Goal: Task Accomplishment & Management: Manage account settings

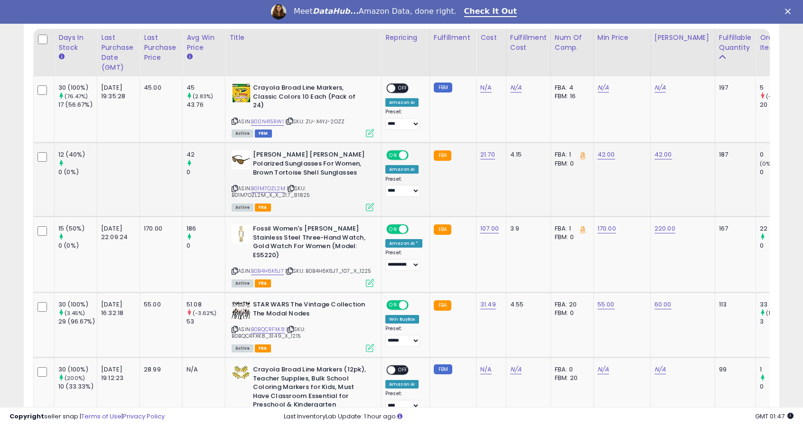
scroll to position [460, 0]
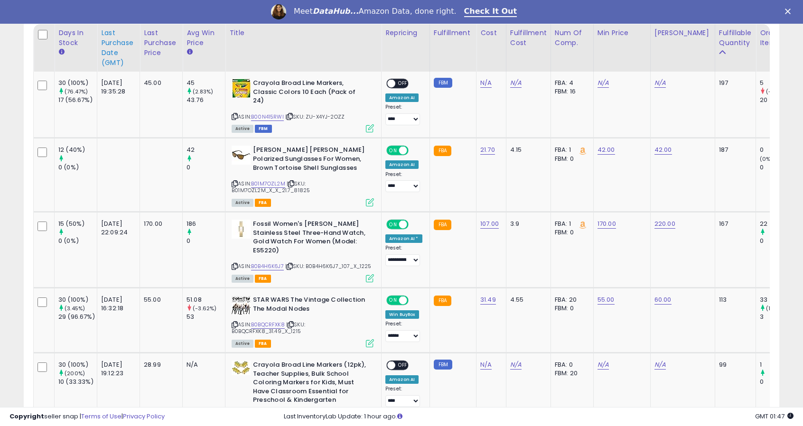
click at [110, 57] on div "Last Purchase Date (GMT)" at bounding box center [118, 48] width 35 height 40
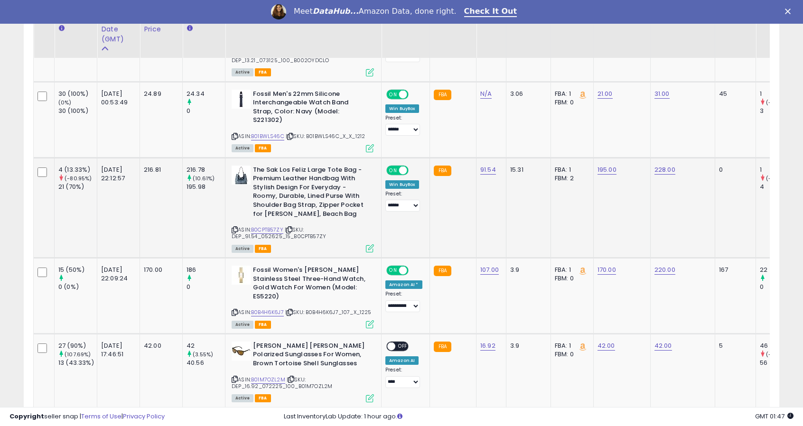
scroll to position [533, 0]
click at [605, 266] on link "170.00" at bounding box center [606, 270] width 19 height 9
drag, startPoint x: 565, startPoint y: 233, endPoint x: 467, endPoint y: 206, distance: 101.8
type input "***"
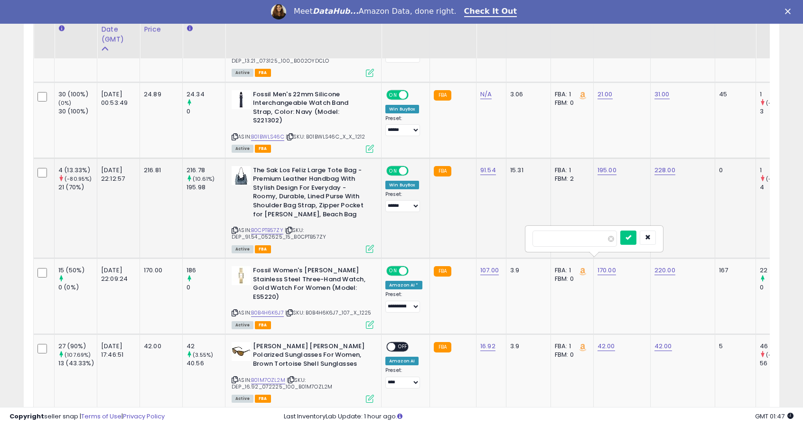
click button "submit" at bounding box center [628, 238] width 16 height 14
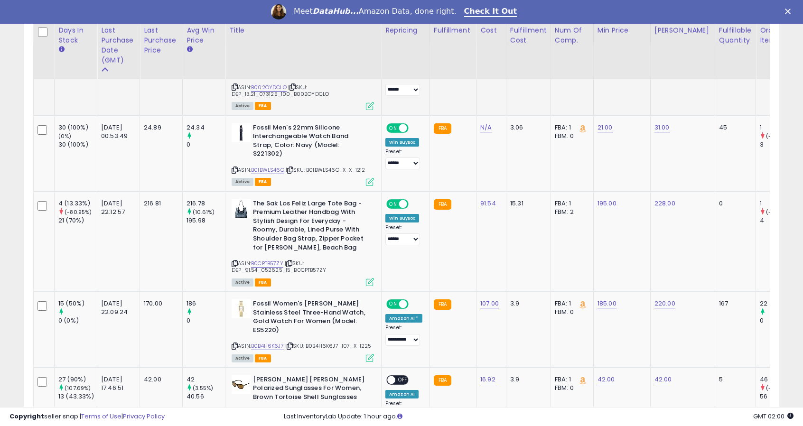
scroll to position [532, 0]
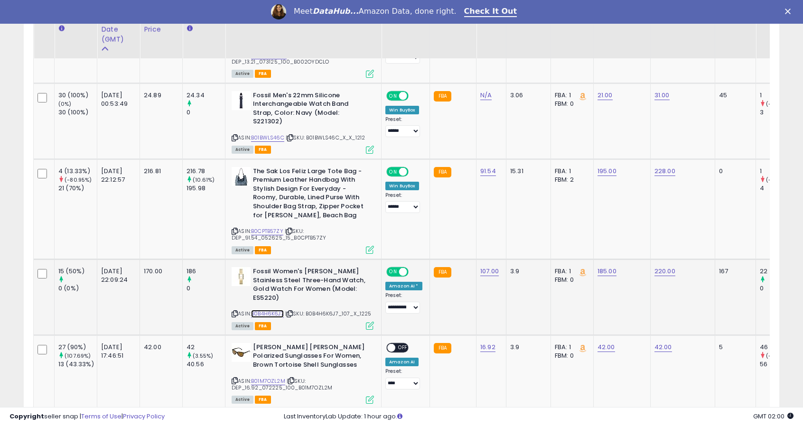
click at [275, 310] on link "B0B4H6K6J7" at bounding box center [267, 314] width 33 height 8
